Goal: Entertainment & Leisure: Consume media (video, audio)

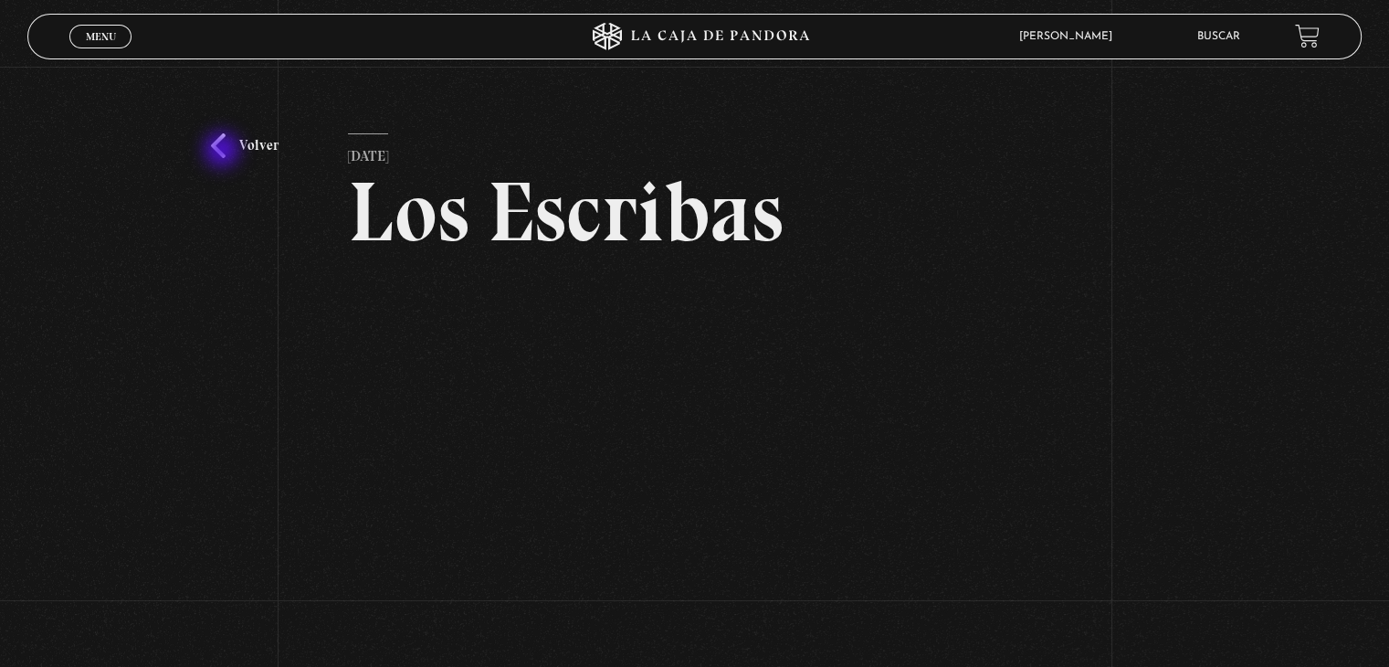
click at [224, 152] on link "Volver" at bounding box center [245, 145] width 68 height 25
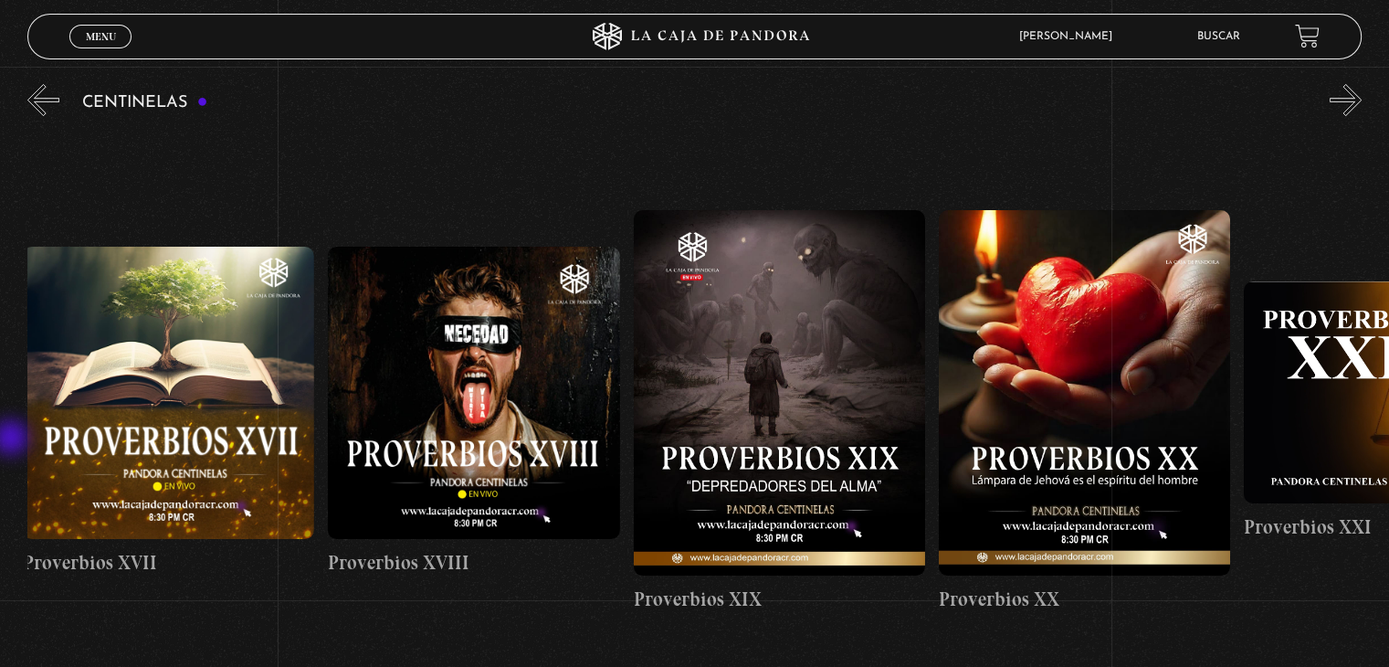
scroll to position [0, 5848]
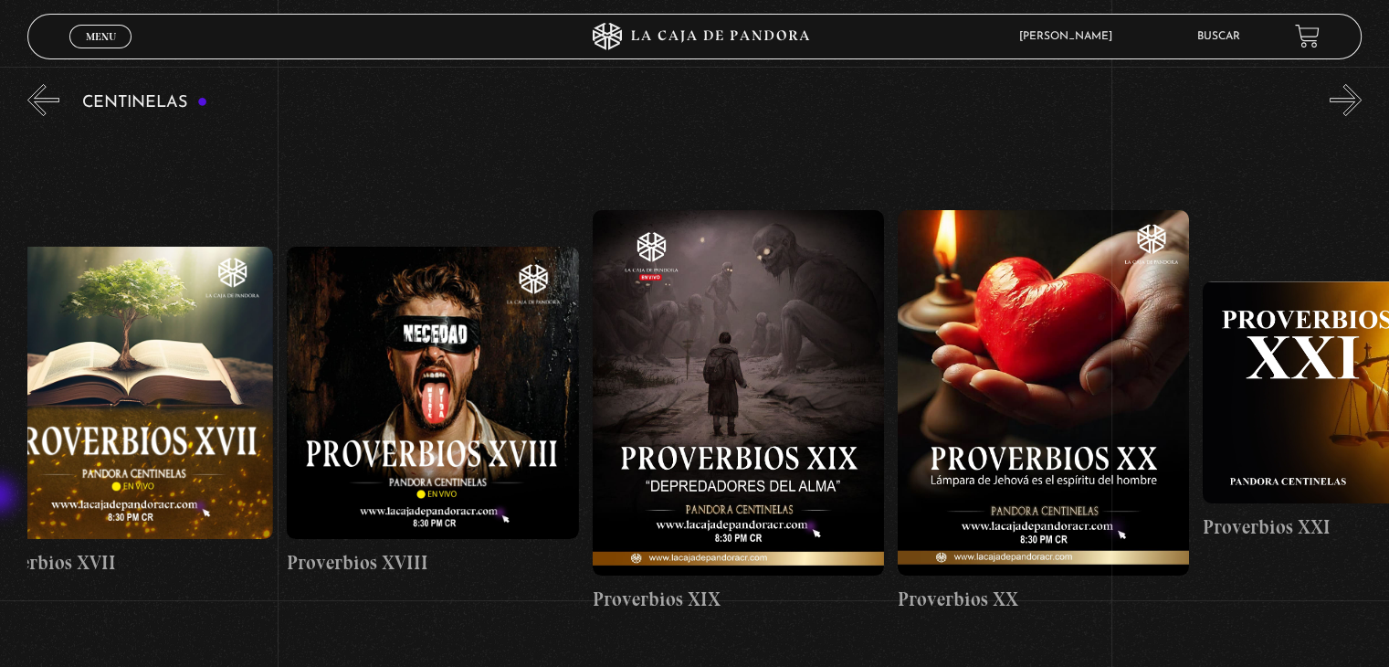
drag, startPoint x: 1348, startPoint y: 310, endPoint x: 0, endPoint y: 497, distance: 1360.7
click at [0, 497] on section "Centinelas" at bounding box center [694, 432] width 1389 height 704
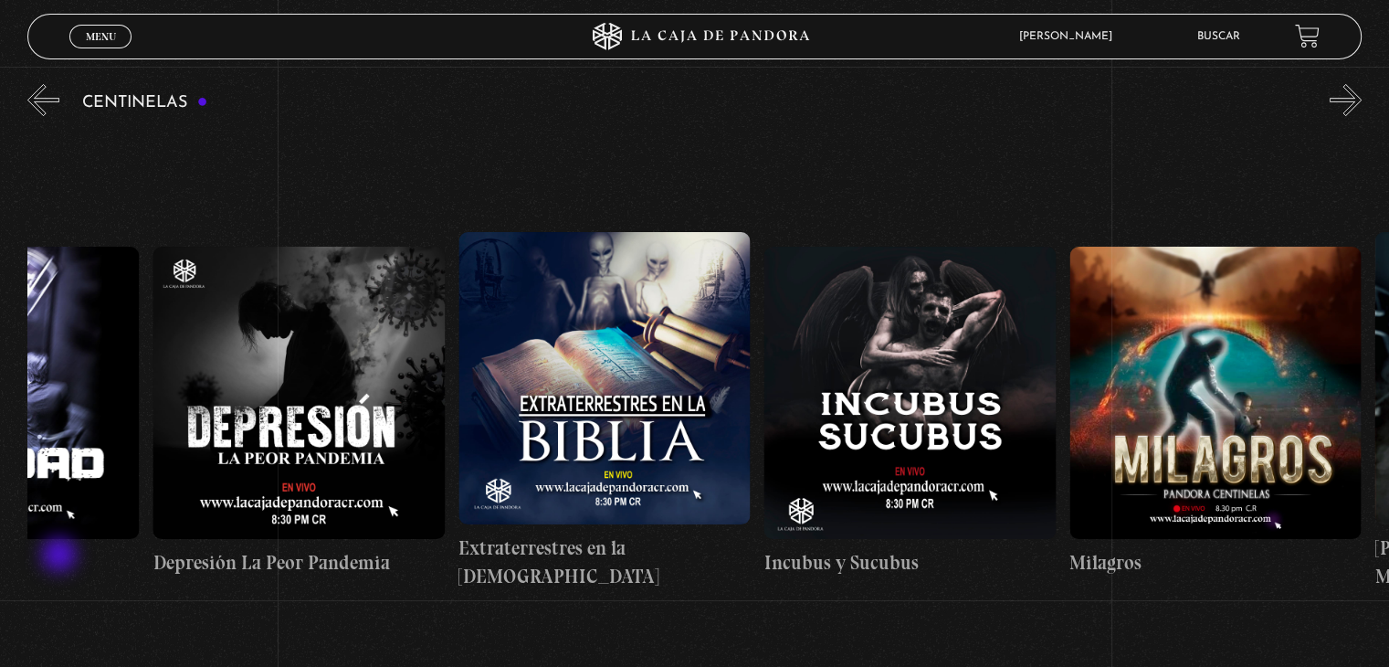
scroll to position [0, 11491]
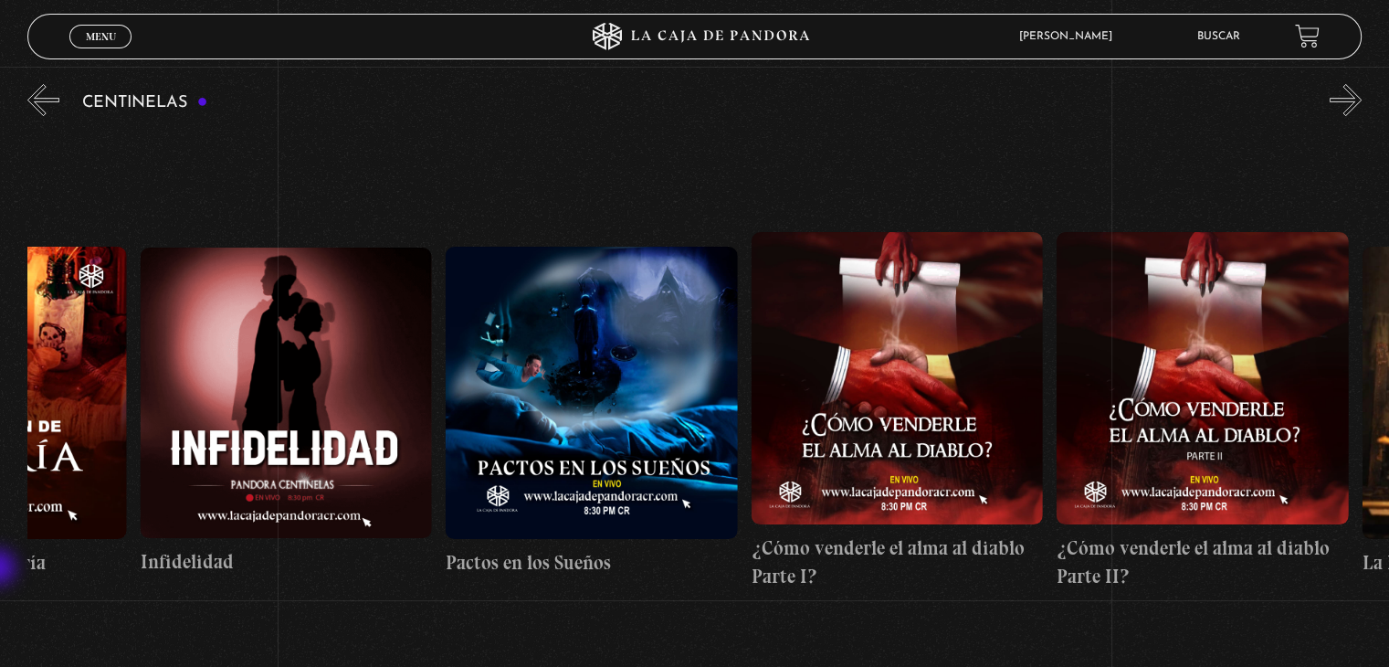
drag, startPoint x: 1229, startPoint y: 433, endPoint x: 0, endPoint y: 569, distance: 1236.5
click at [0, 569] on section "Centinelas" at bounding box center [694, 432] width 1389 height 704
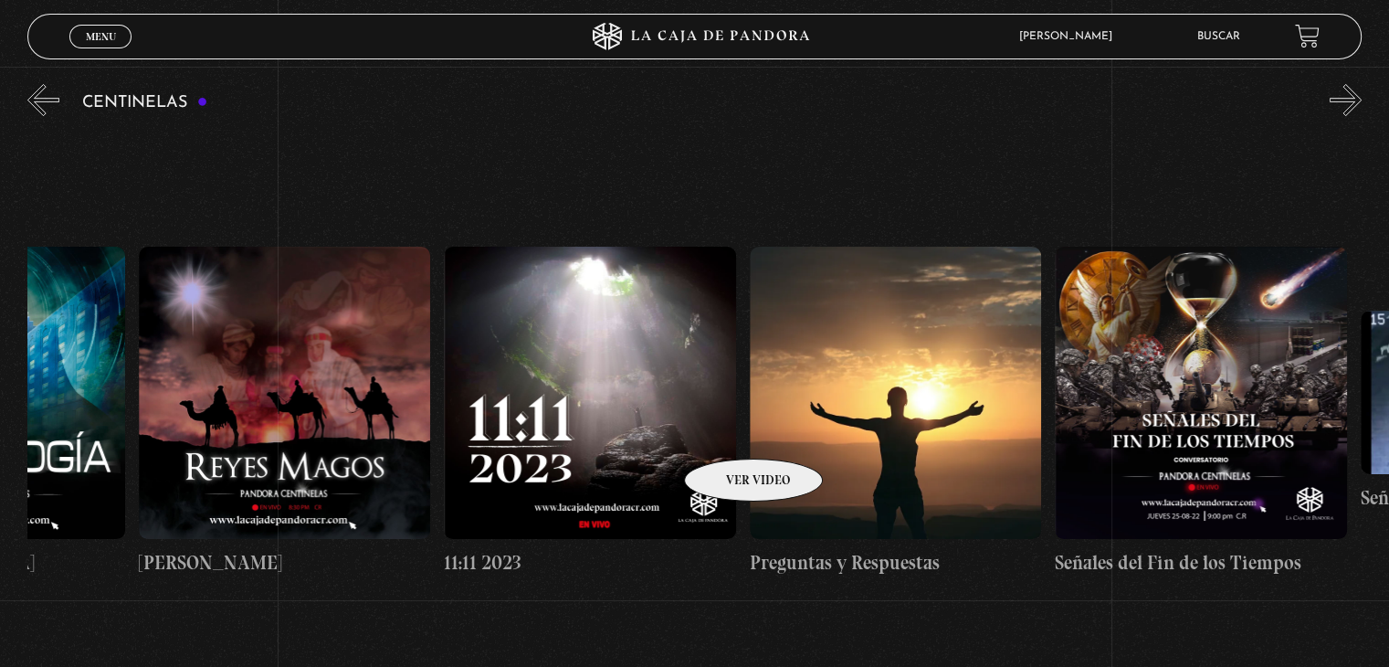
scroll to position [0, 14994]
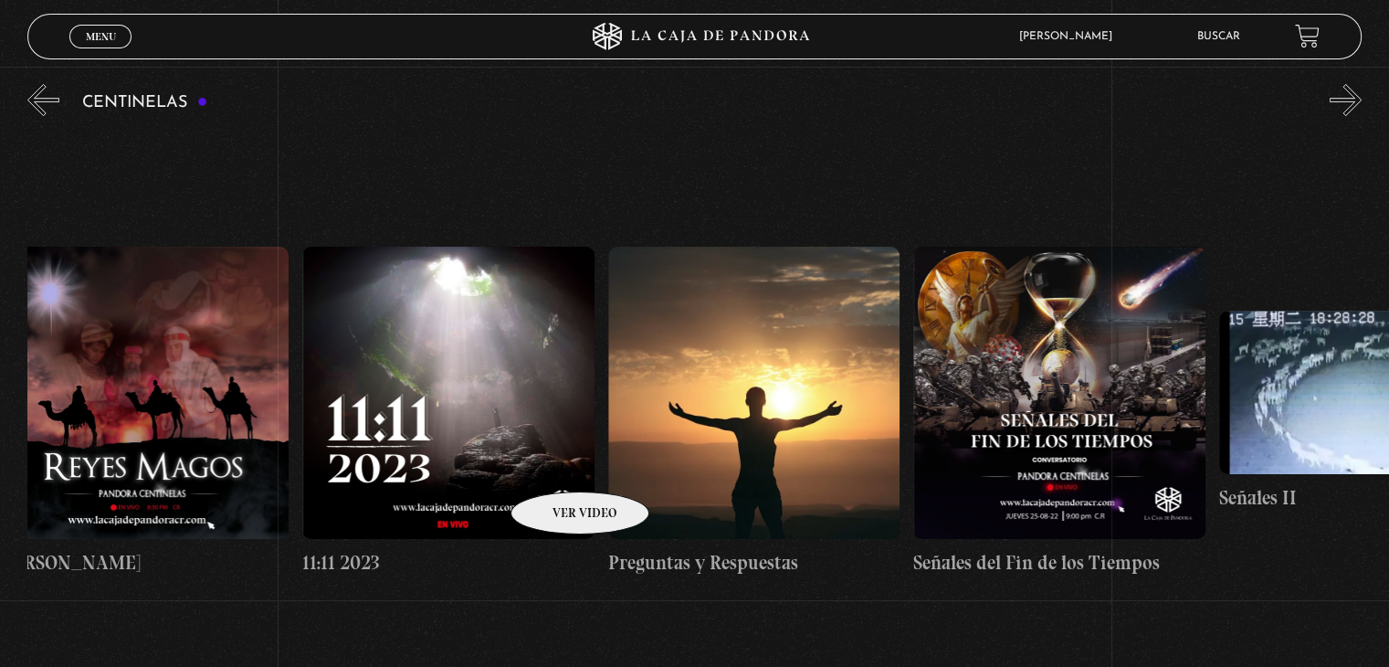
drag, startPoint x: 1256, startPoint y: 388, endPoint x: 556, endPoint y: 464, distance: 704.4
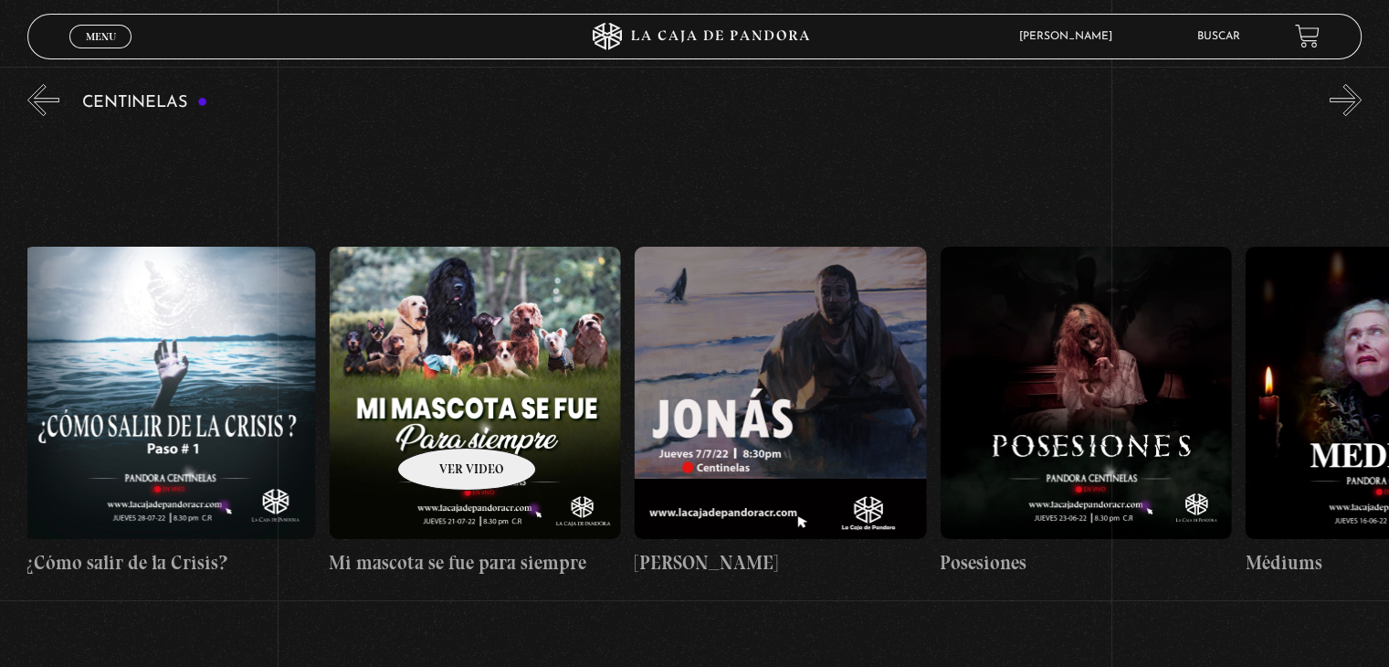
scroll to position [0, 19610]
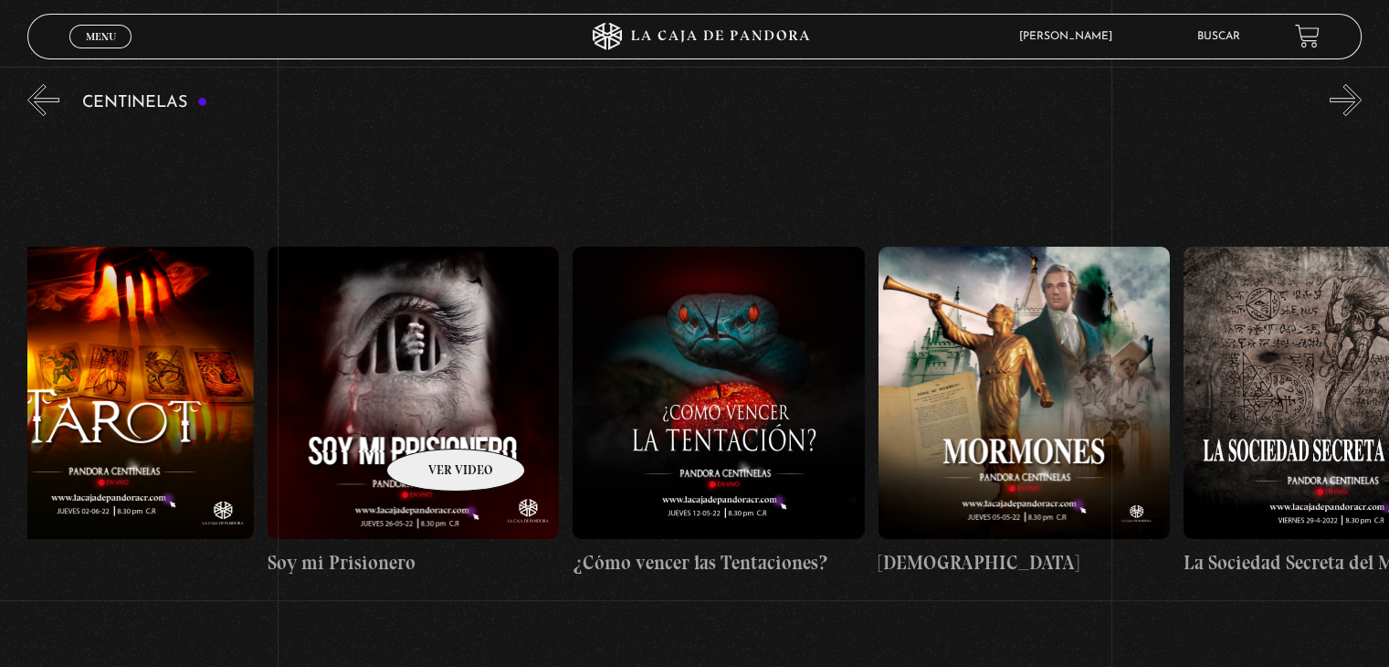
drag, startPoint x: 1355, startPoint y: 382, endPoint x: 432, endPoint y: 421, distance: 924.0
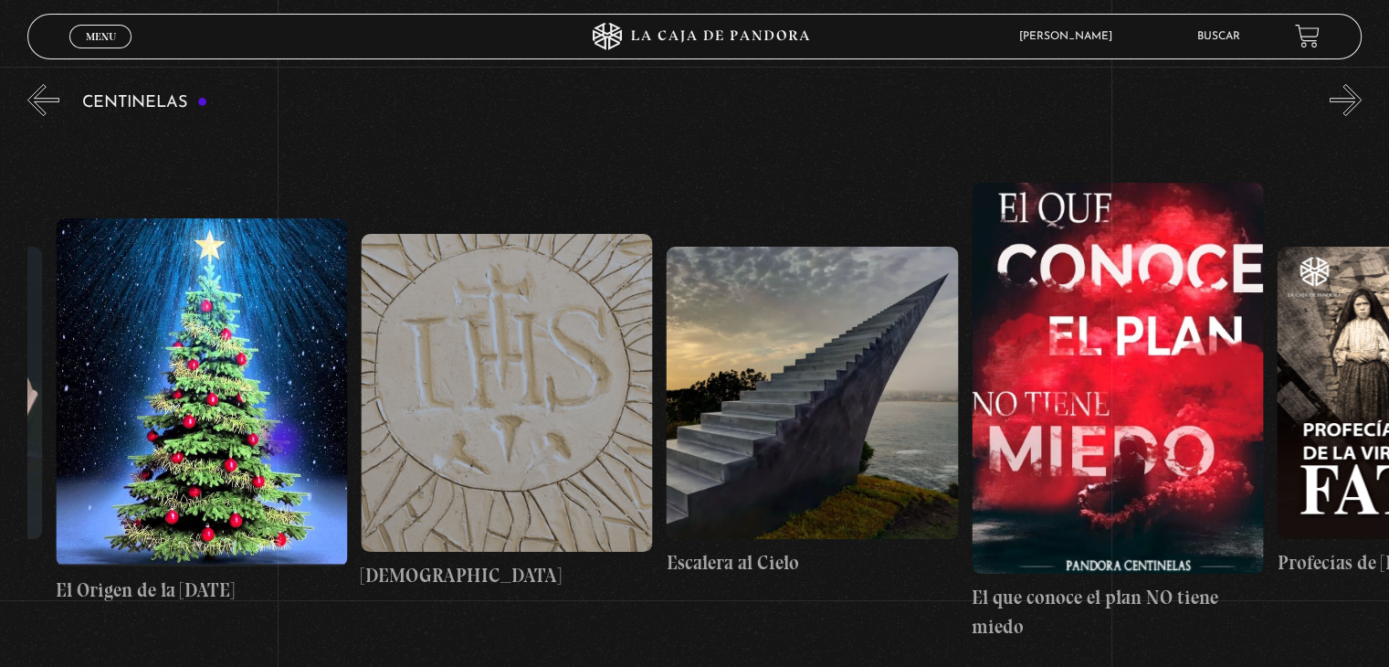
scroll to position [0, 24527]
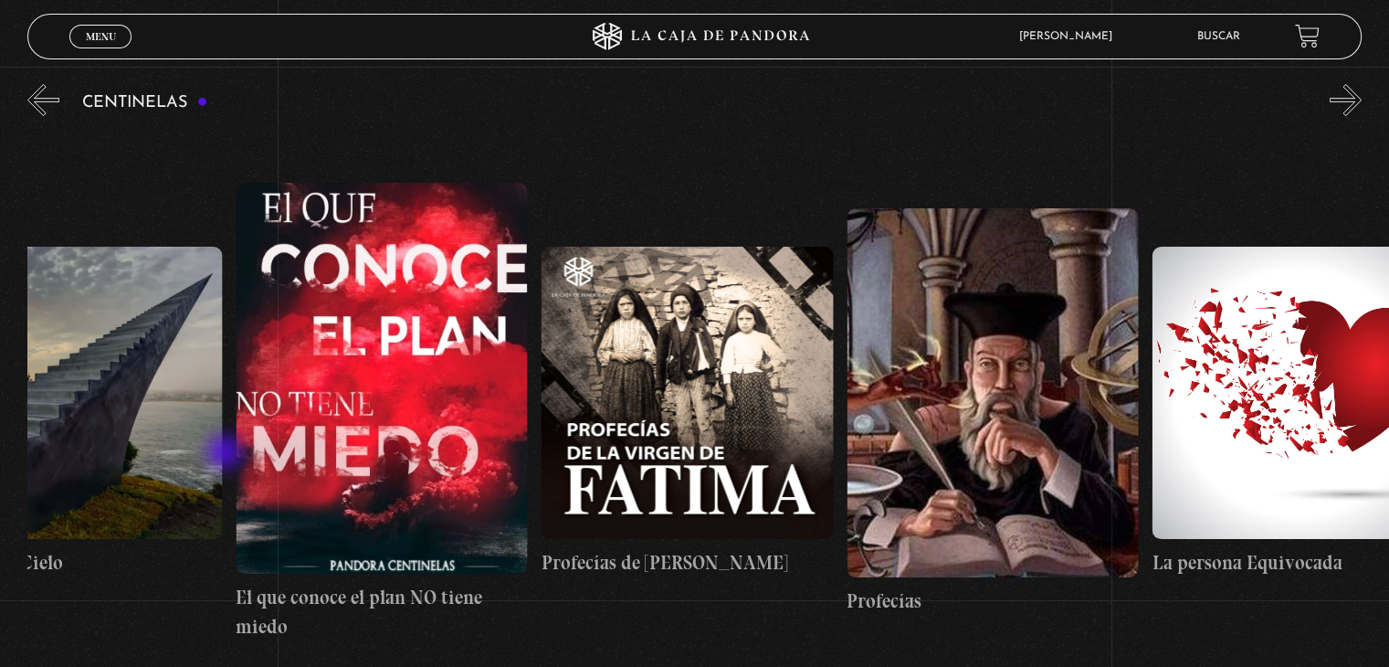
drag, startPoint x: 1210, startPoint y: 293, endPoint x: 226, endPoint y: 454, distance: 996.4
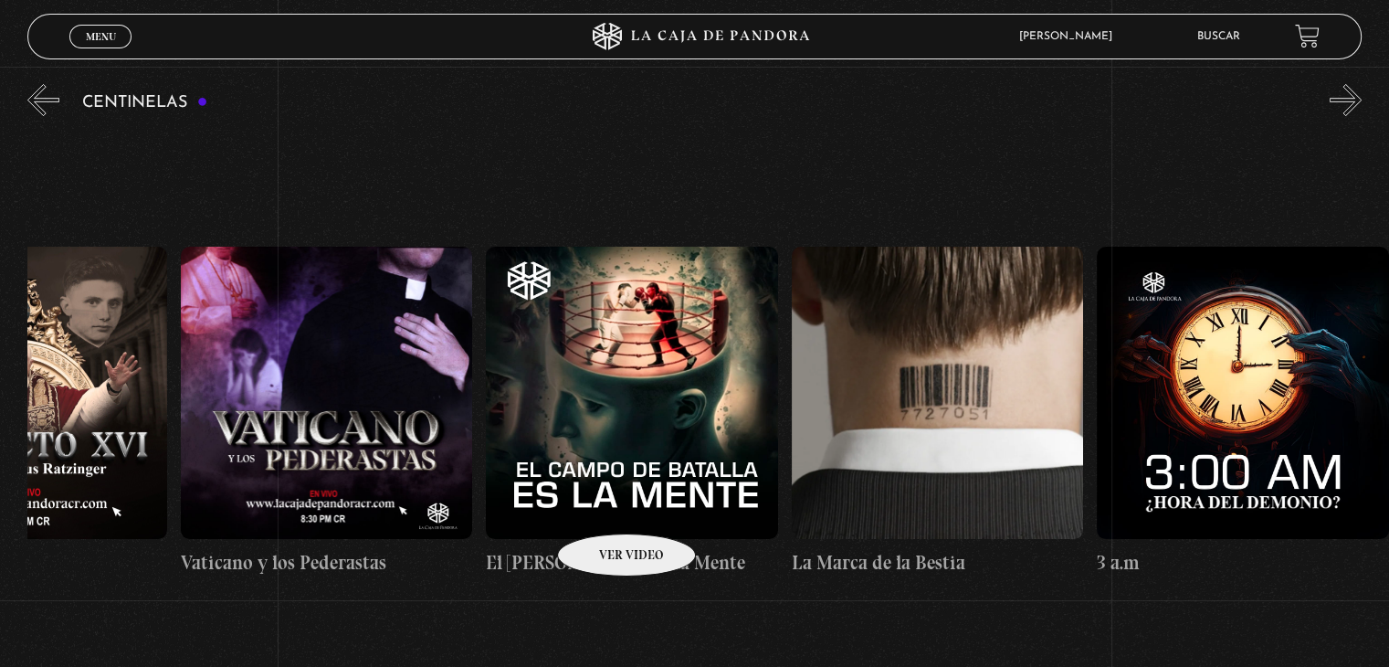
scroll to position [0, 28125]
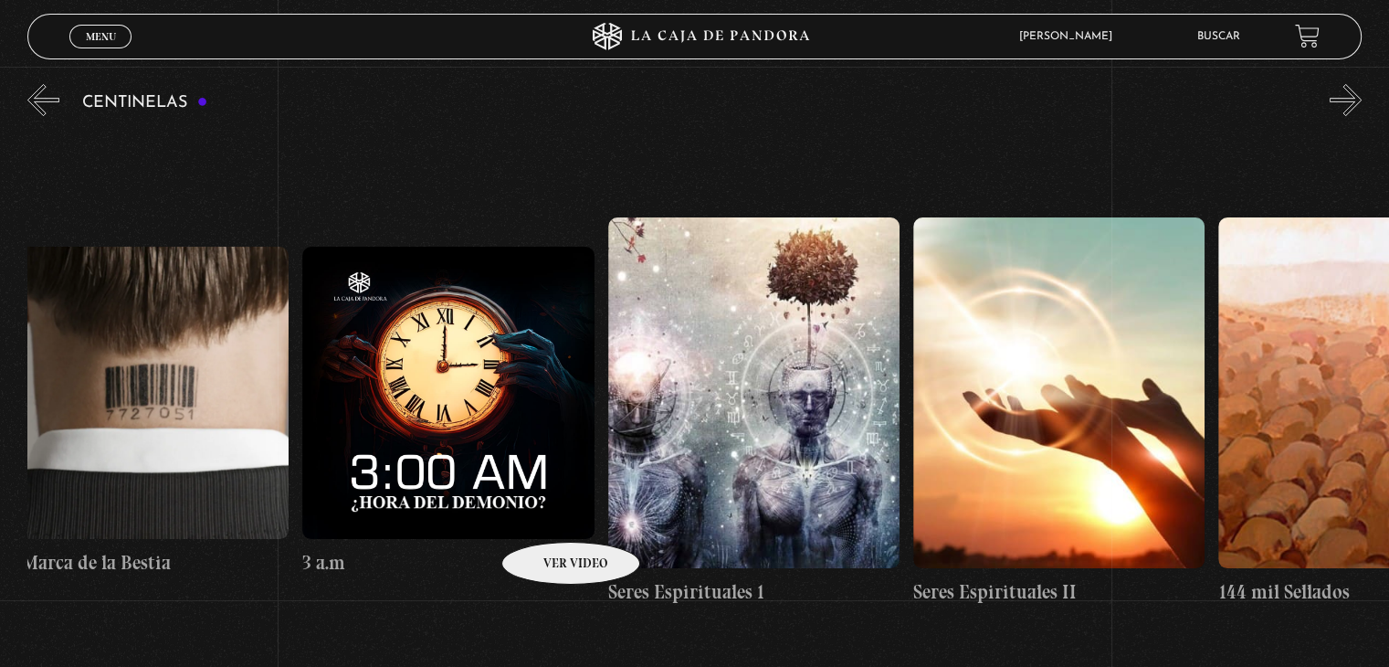
drag, startPoint x: 1266, startPoint y: 436, endPoint x: 547, endPoint y: 514, distance: 723.8
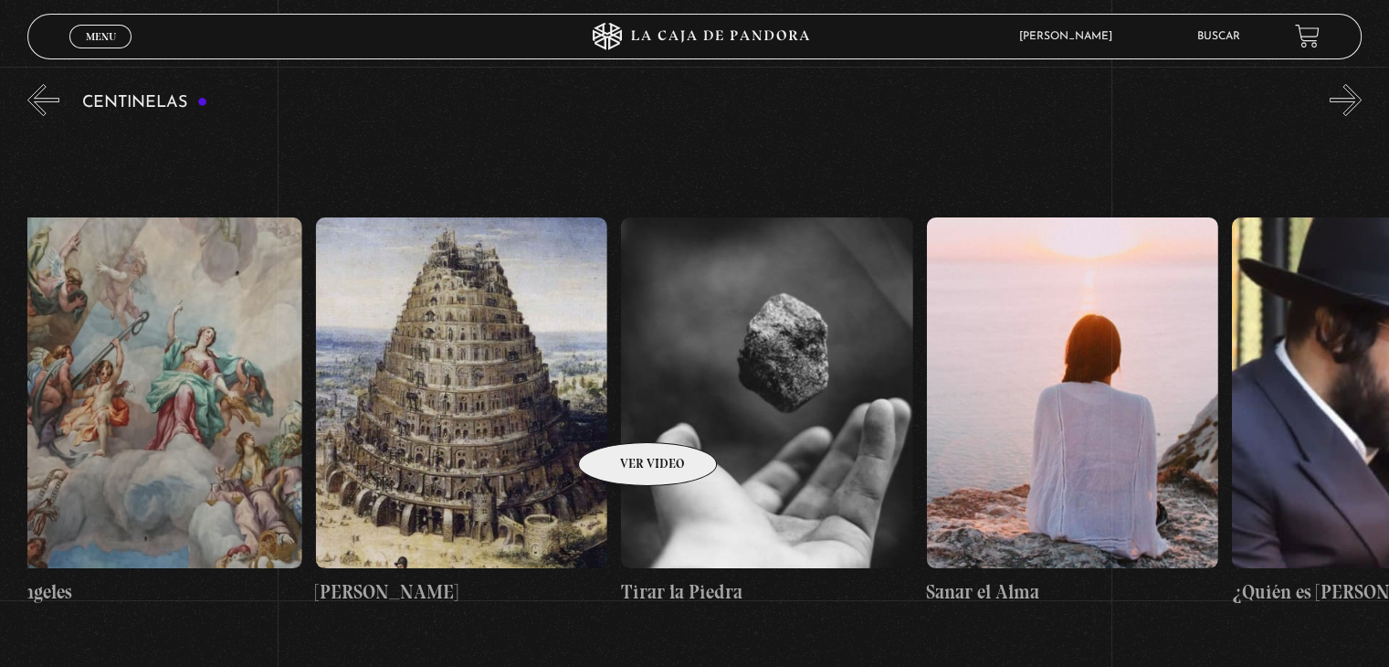
scroll to position [0, 33185]
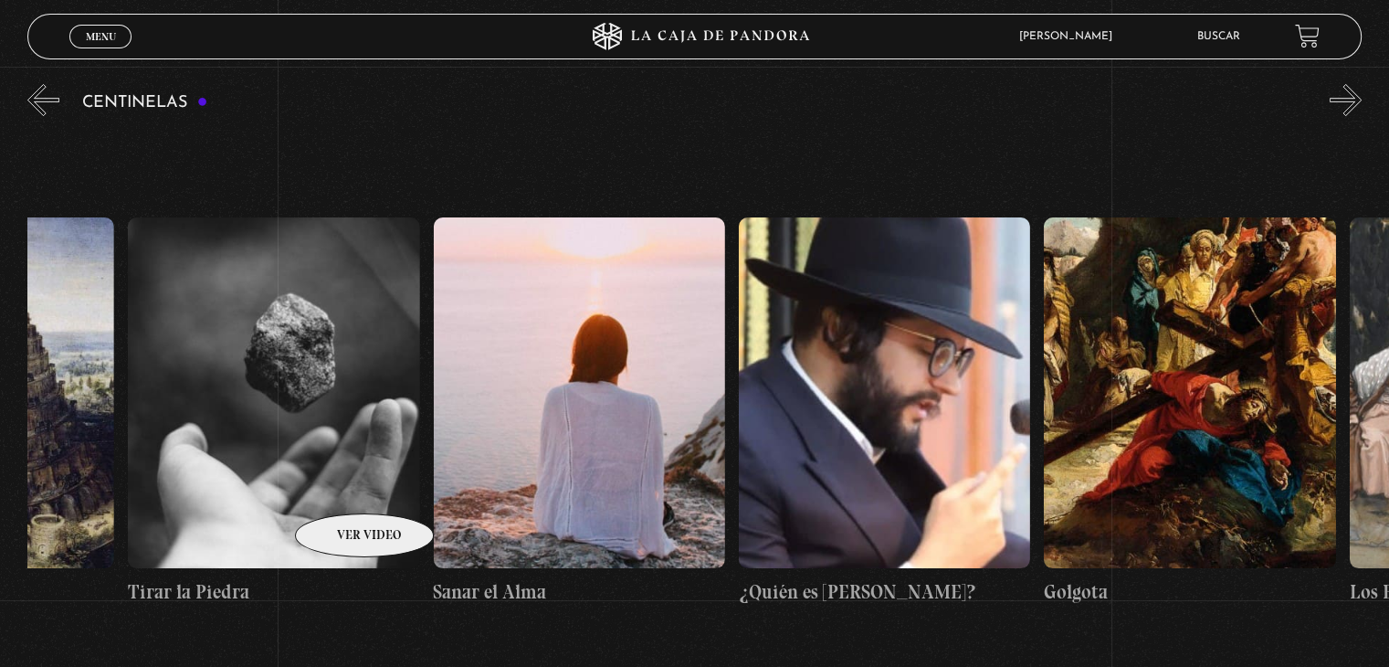
drag, startPoint x: 1351, startPoint y: 371, endPoint x: 340, endPoint y: 486, distance: 1018.2
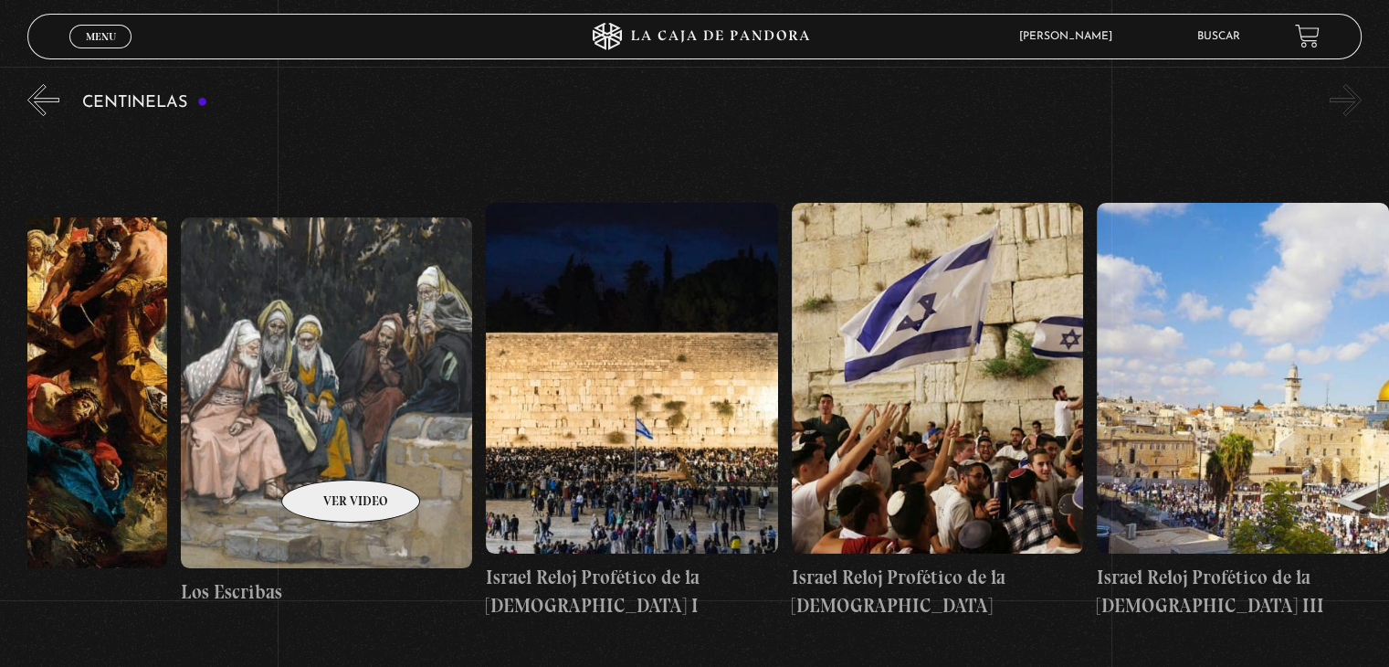
drag, startPoint x: 1326, startPoint y: 321, endPoint x: 327, endPoint y: 452, distance: 1007.4
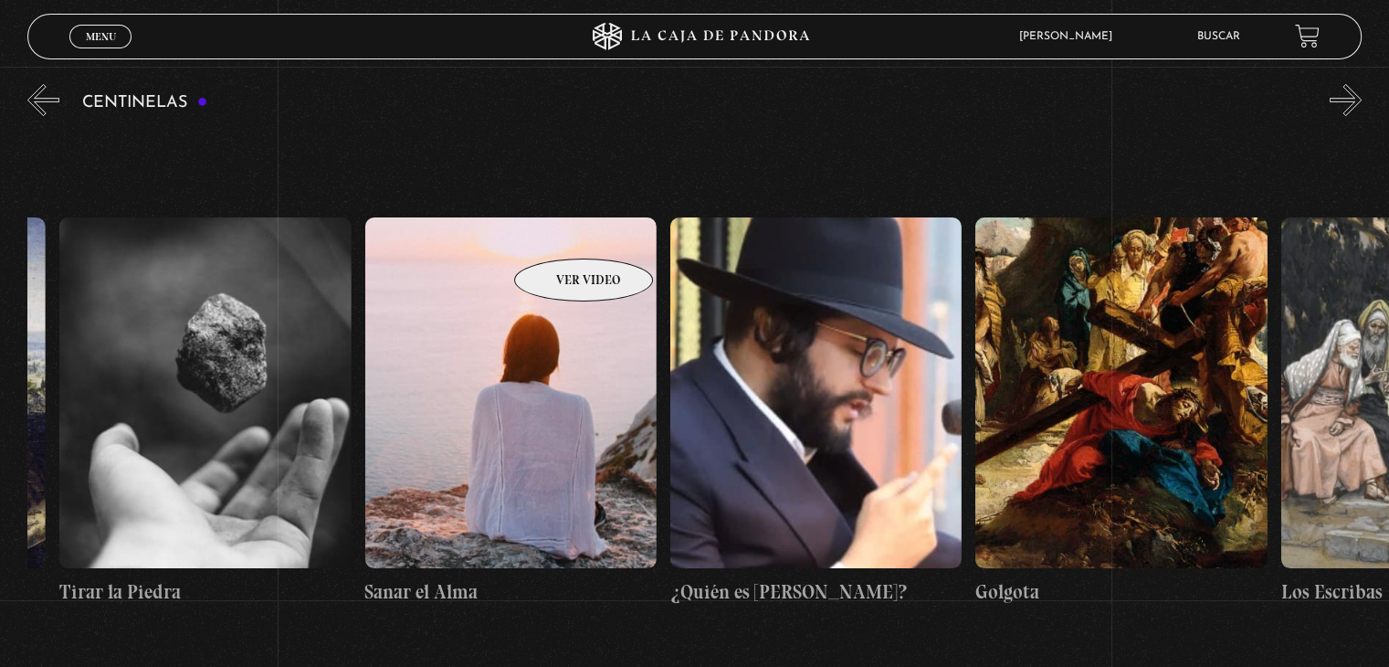
scroll to position [0, 33272]
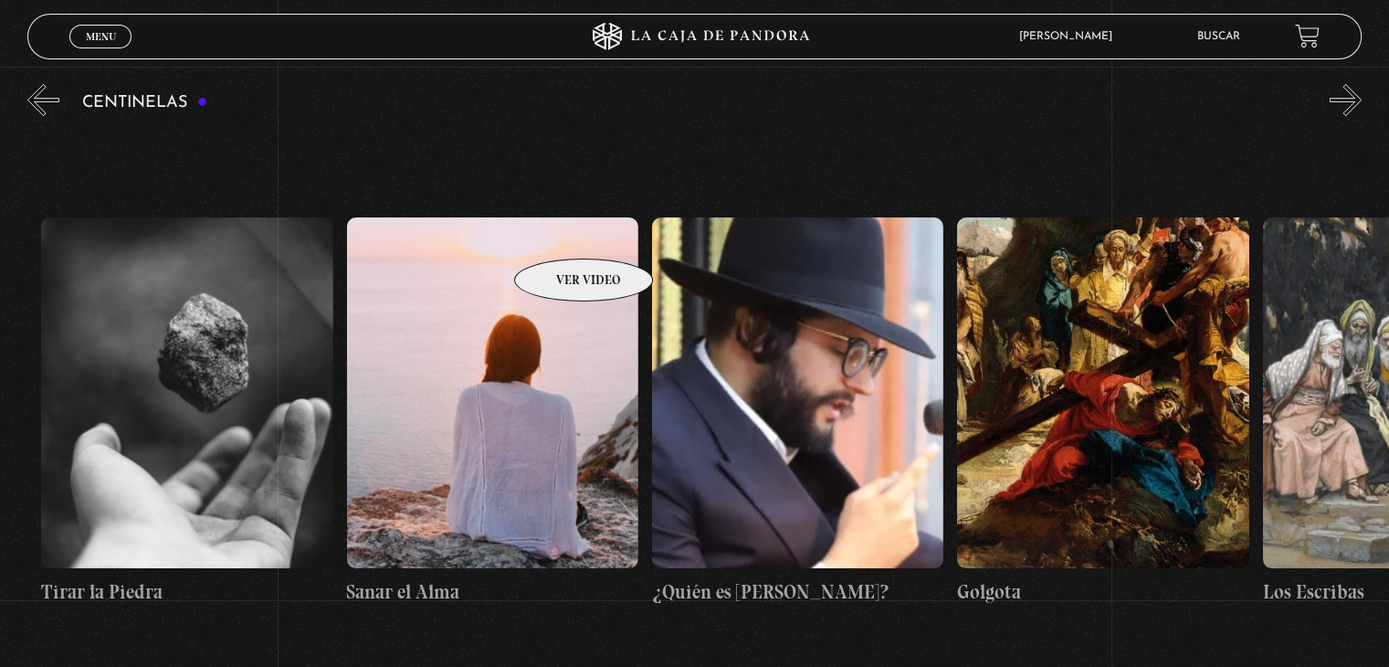
drag, startPoint x: 341, startPoint y: 249, endPoint x: 558, endPoint y: 231, distance: 218.1
click at [1098, 417] on figure at bounding box center [1102, 392] width 291 height 350
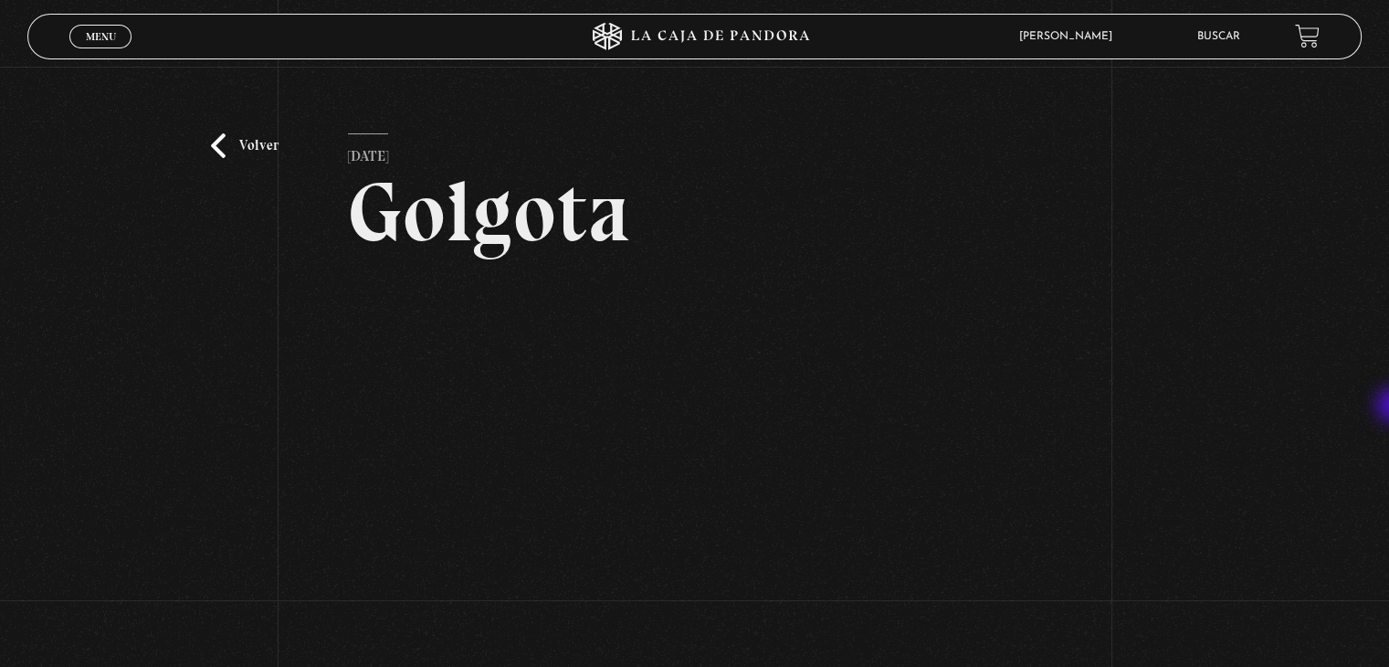
drag, startPoint x: 1388, startPoint y: 391, endPoint x: 1399, endPoint y: 403, distance: 16.2
click at [1388, 403] on html "ingresar al sitio Ver Video Más Información Solicitar Por favor coloque su disp…" at bounding box center [694, 506] width 1389 height 1012
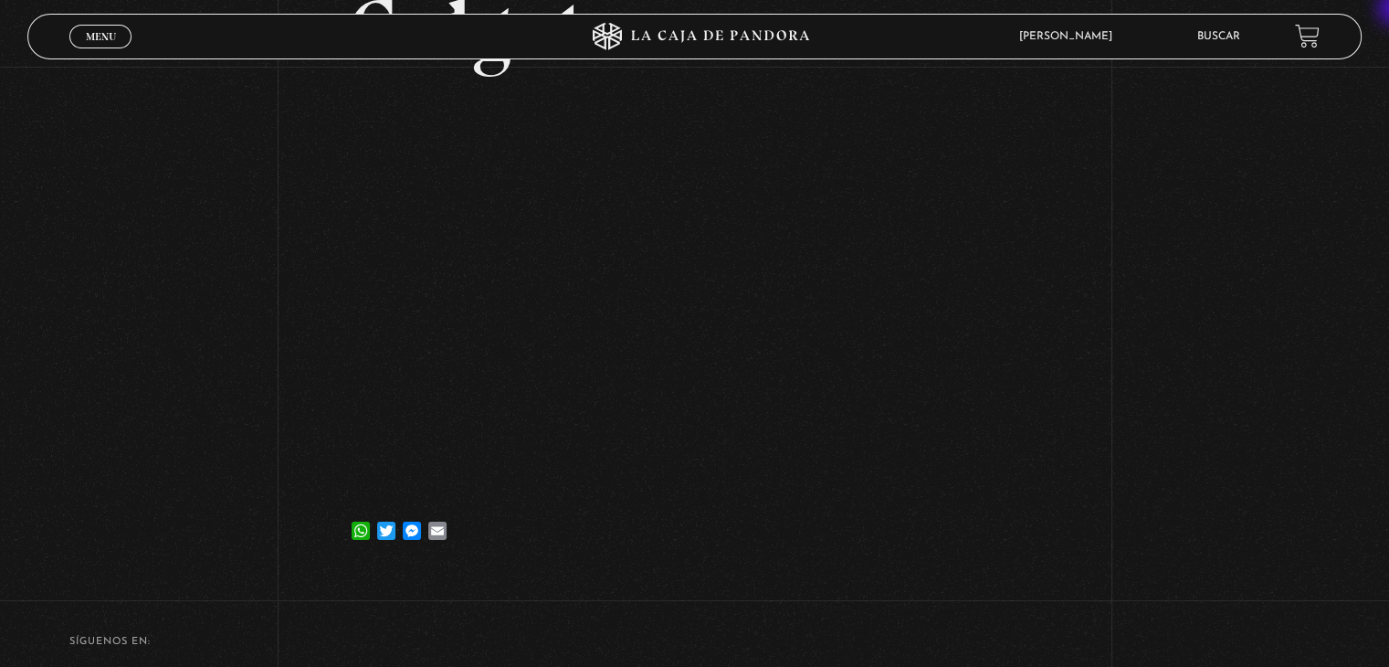
scroll to position [146, 0]
